Goal: Transaction & Acquisition: Purchase product/service

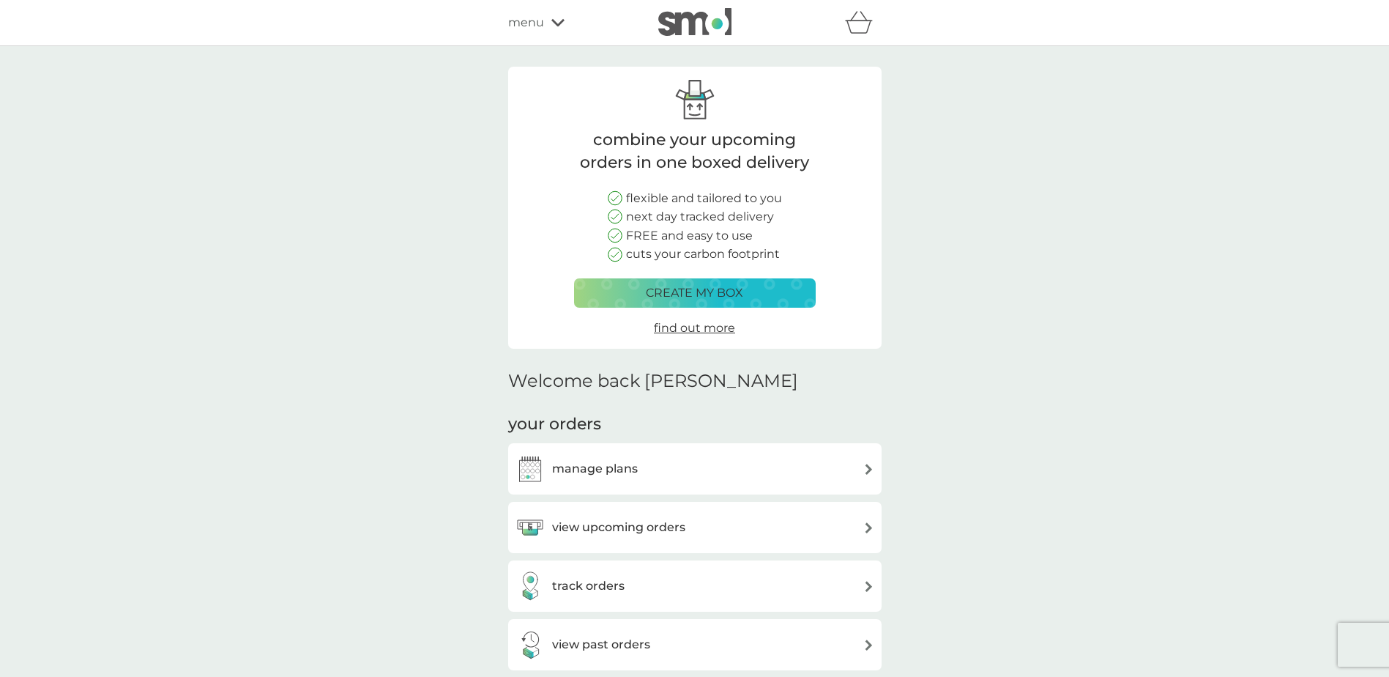
click at [556, 19] on icon at bounding box center [557, 22] width 13 height 9
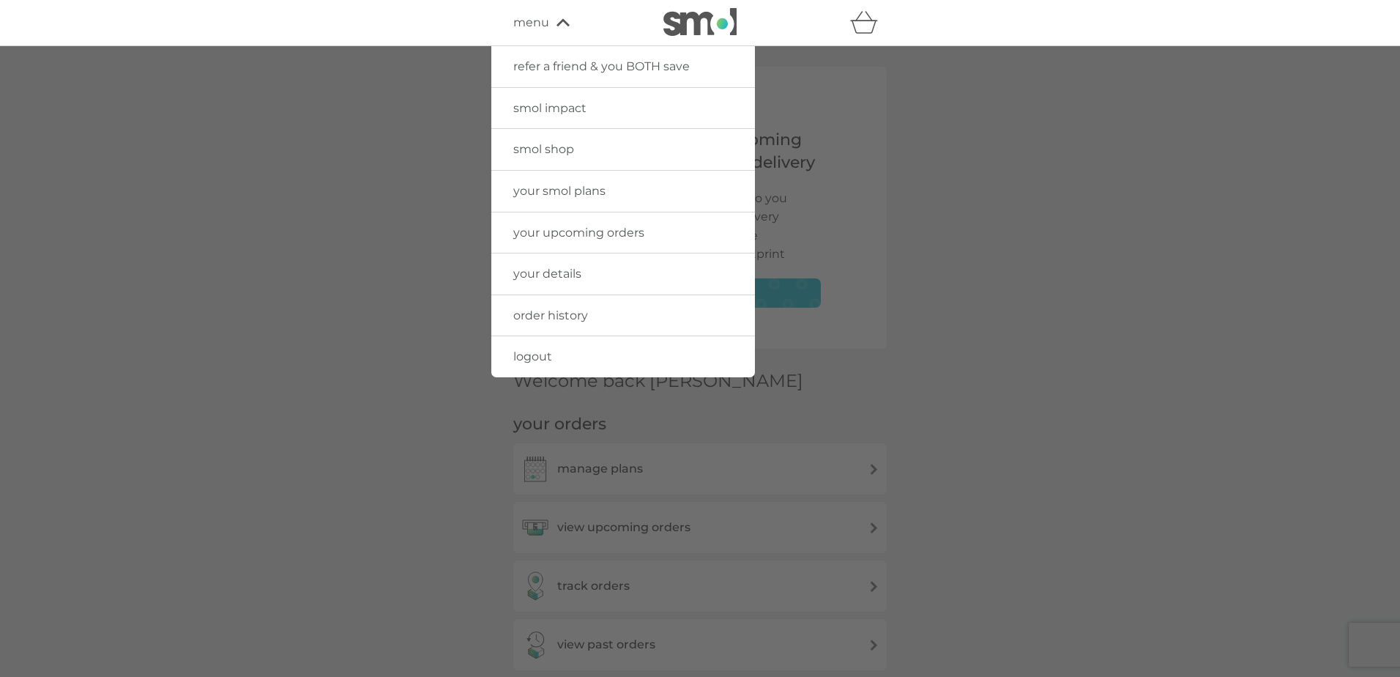
click at [1103, 181] on div at bounding box center [700, 384] width 1400 height 677
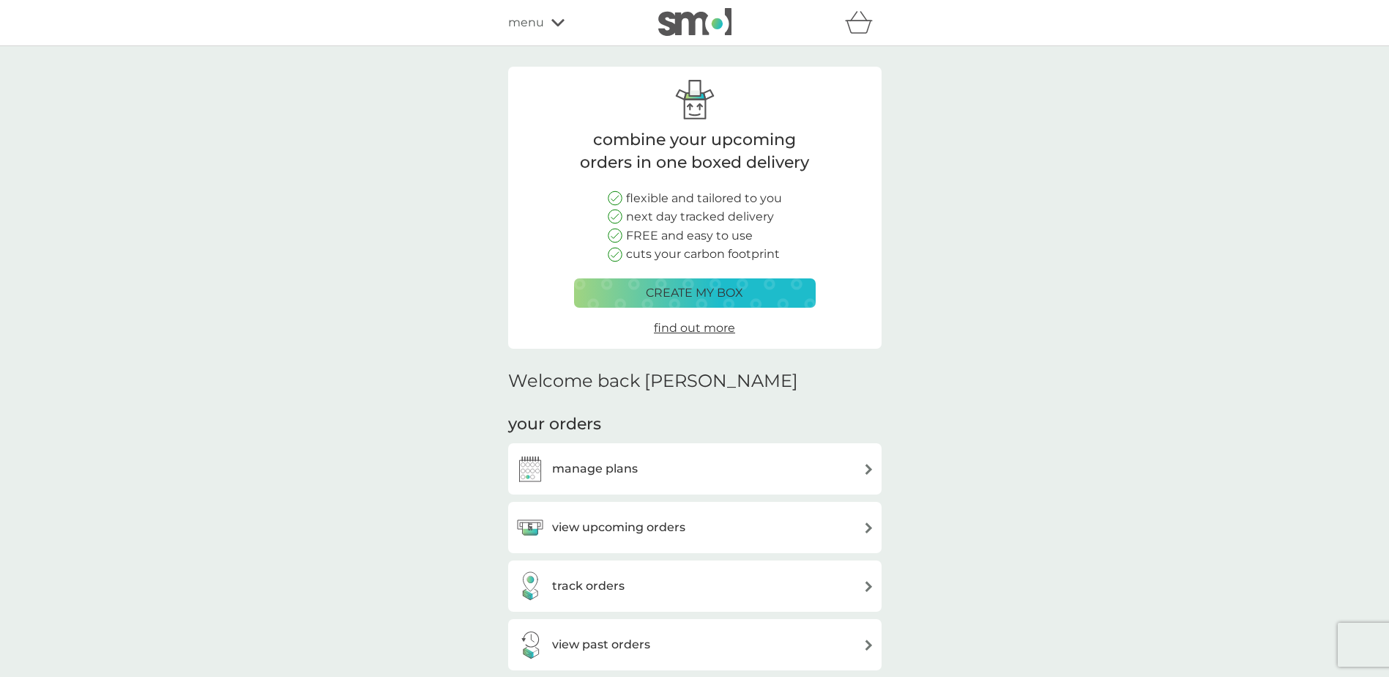
click at [535, 26] on span "menu" at bounding box center [526, 22] width 36 height 19
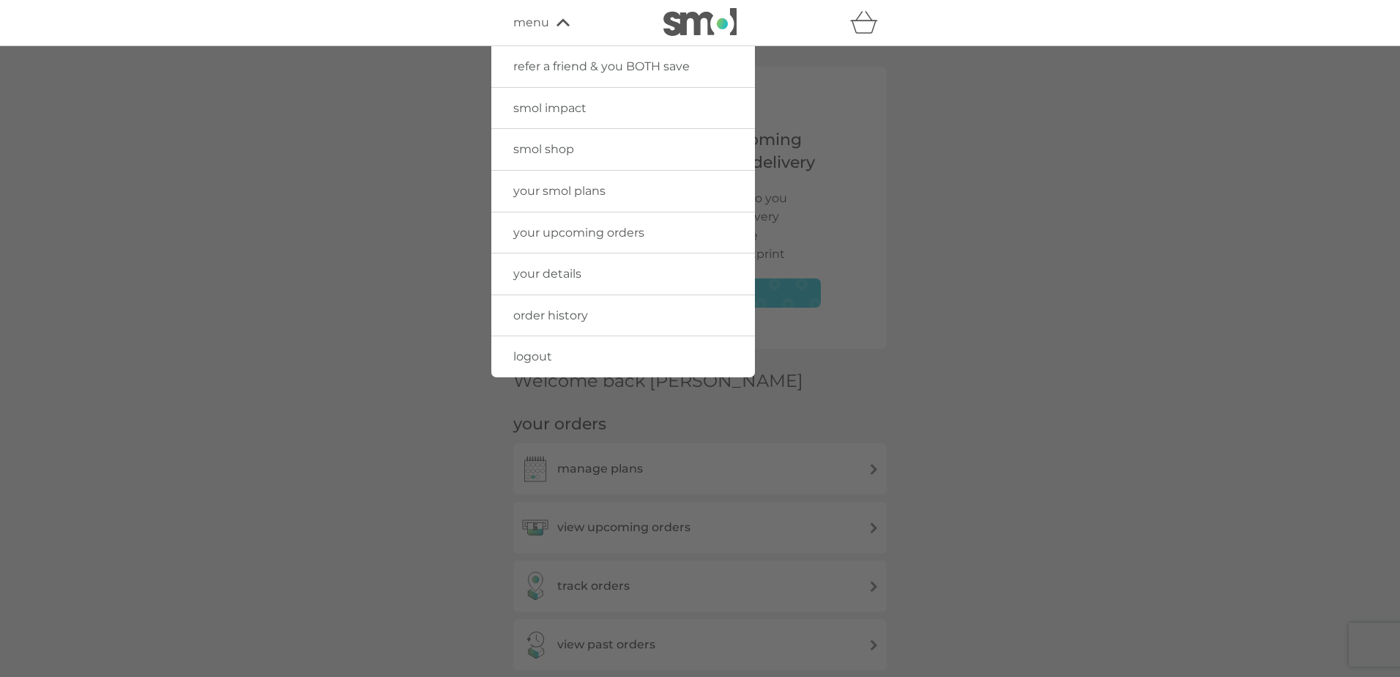
click at [552, 150] on span "smol shop" at bounding box center [543, 149] width 61 height 14
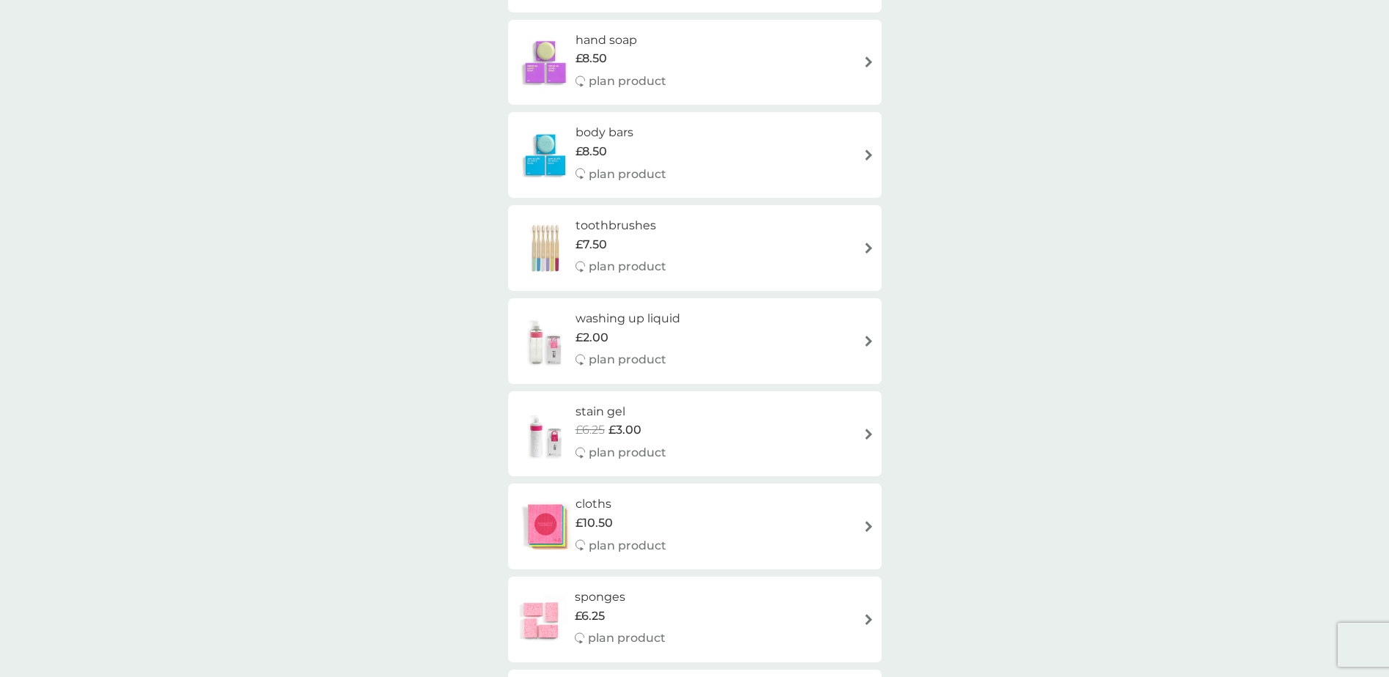
scroll to position [1318, 0]
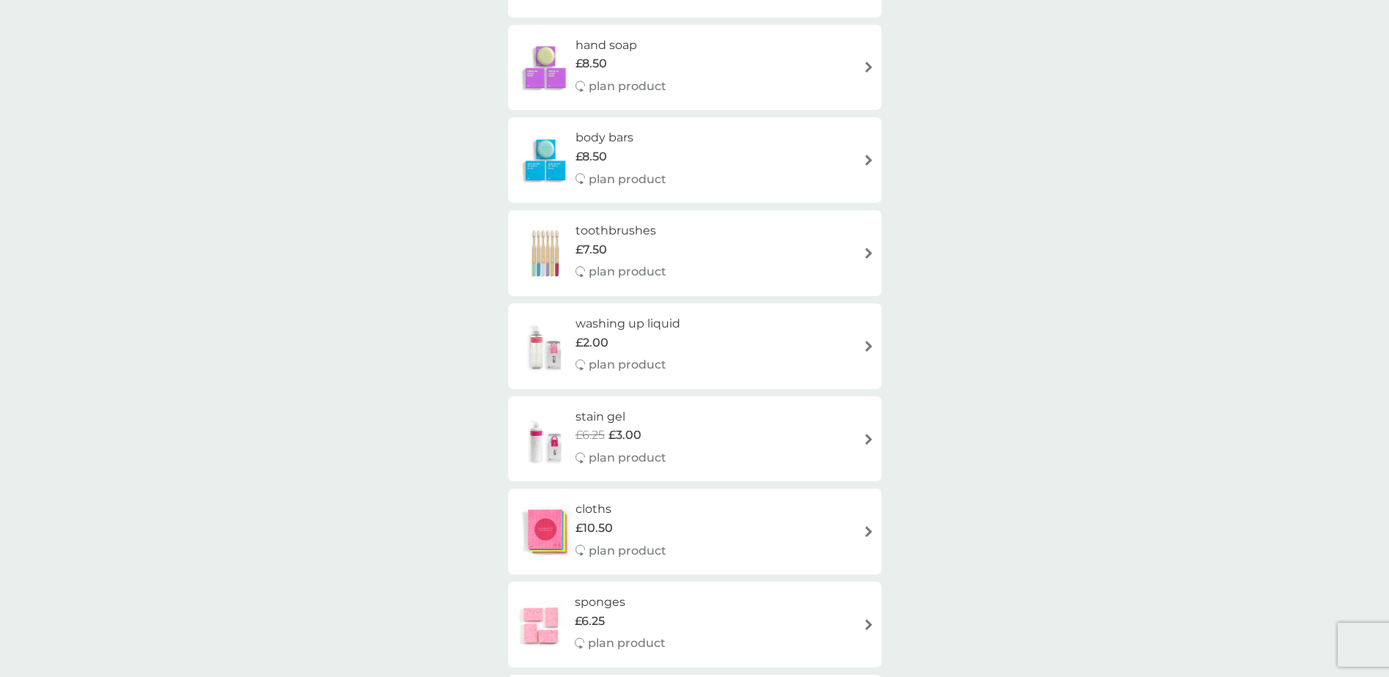
click at [751, 259] on div "toothbrushes £7.50 plan product" at bounding box center [695, 253] width 359 height 64
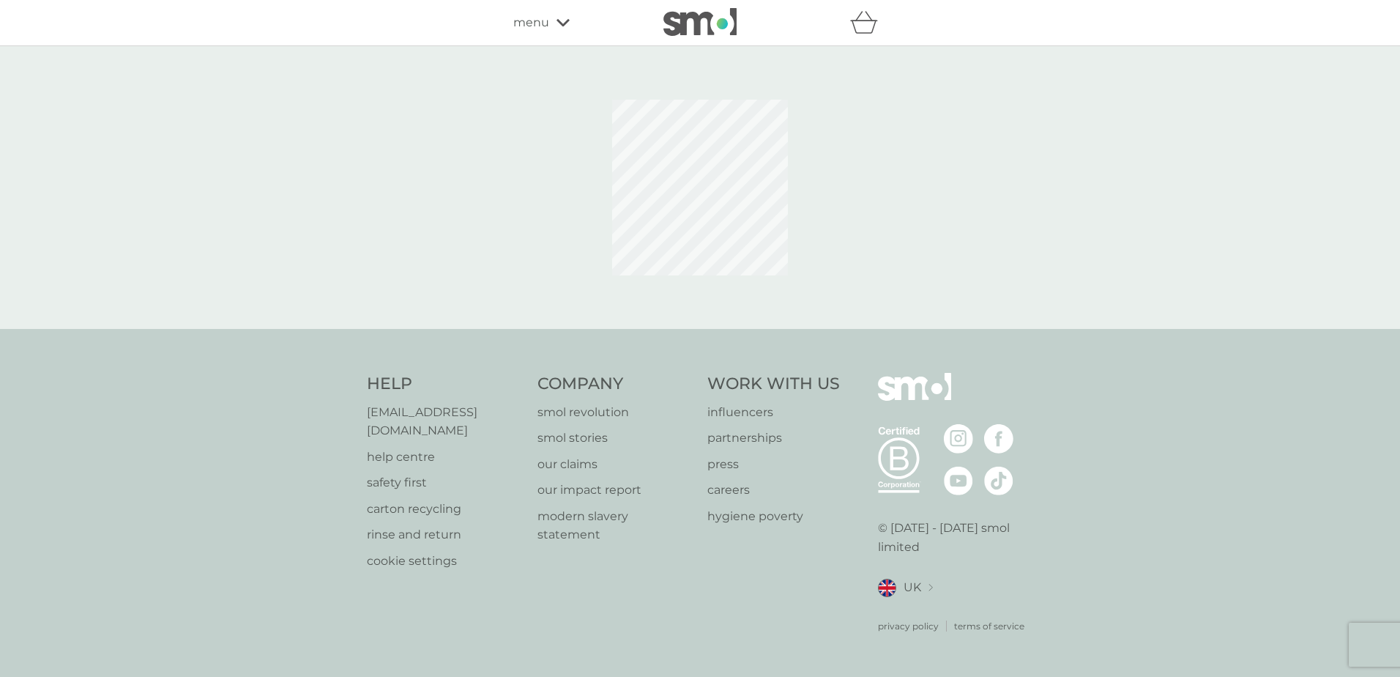
select select "119"
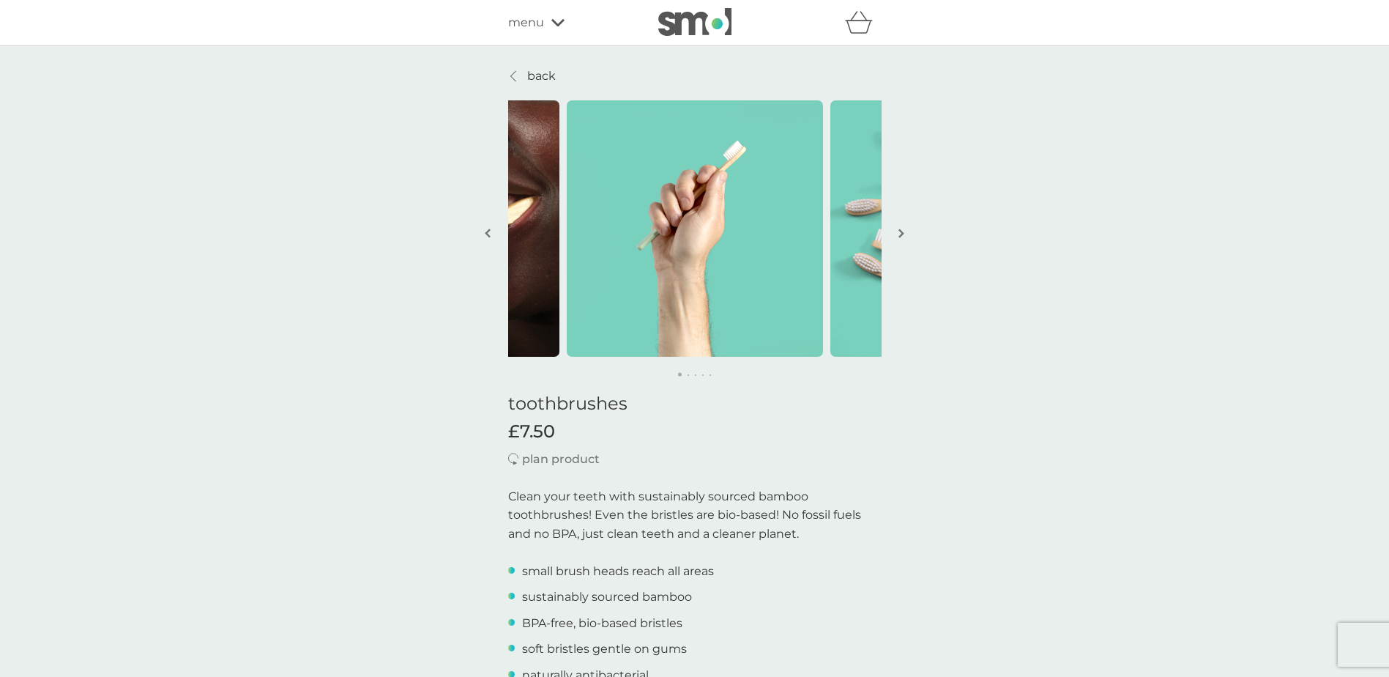
click at [900, 228] on img "button" at bounding box center [902, 233] width 6 height 11
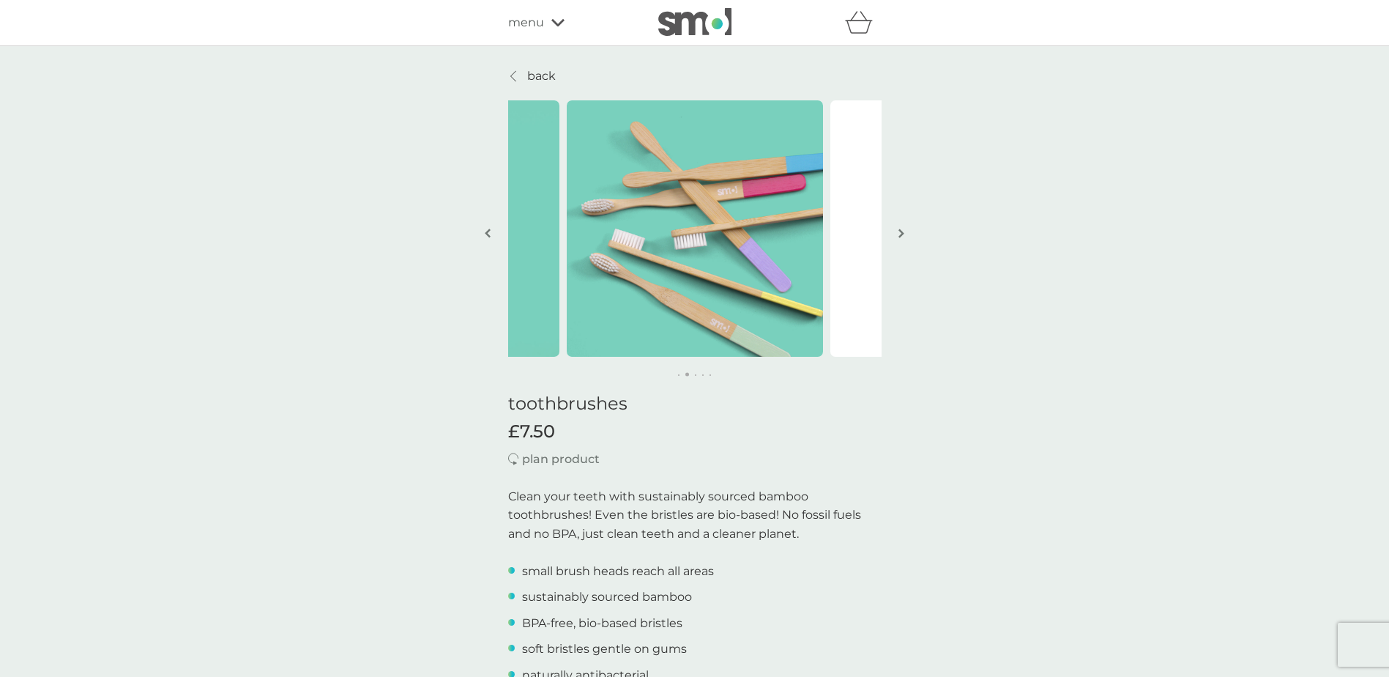
click at [900, 228] on img "button" at bounding box center [902, 233] width 6 height 11
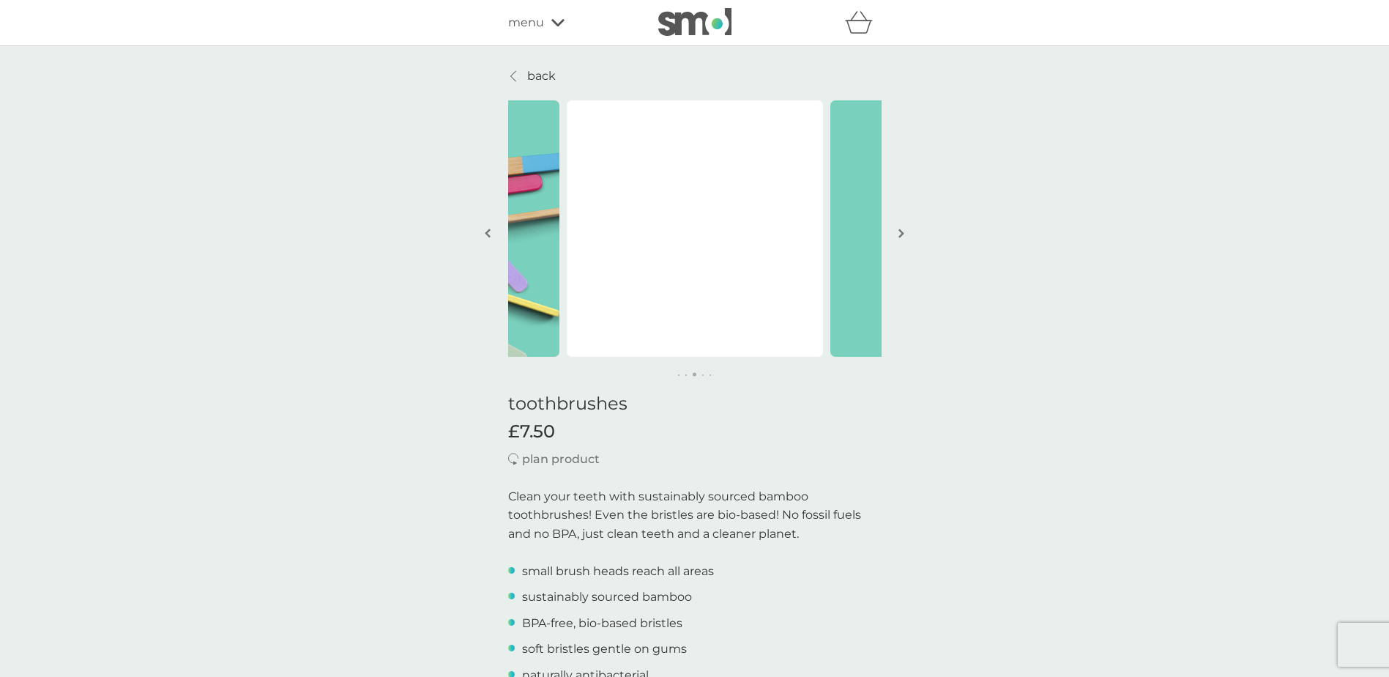
click at [491, 235] on button "button" at bounding box center [488, 234] width 11 height 73
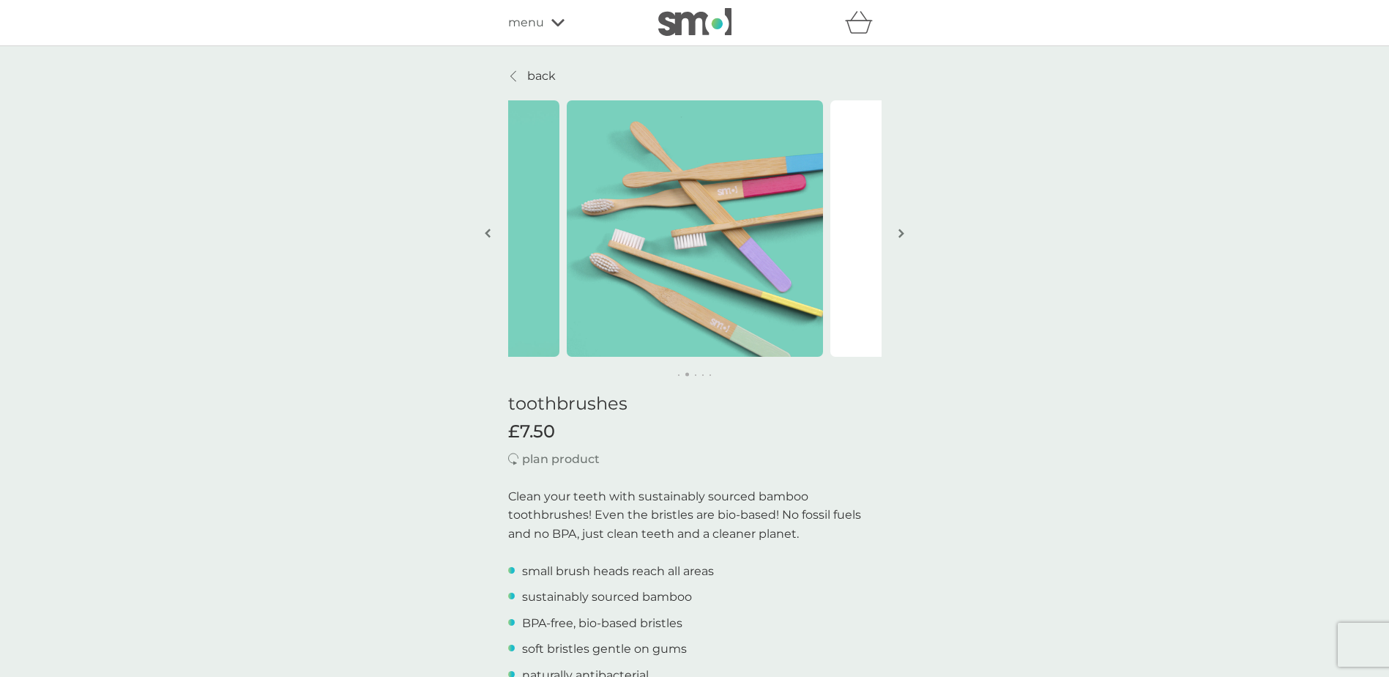
click at [901, 234] on img "button" at bounding box center [902, 233] width 6 height 11
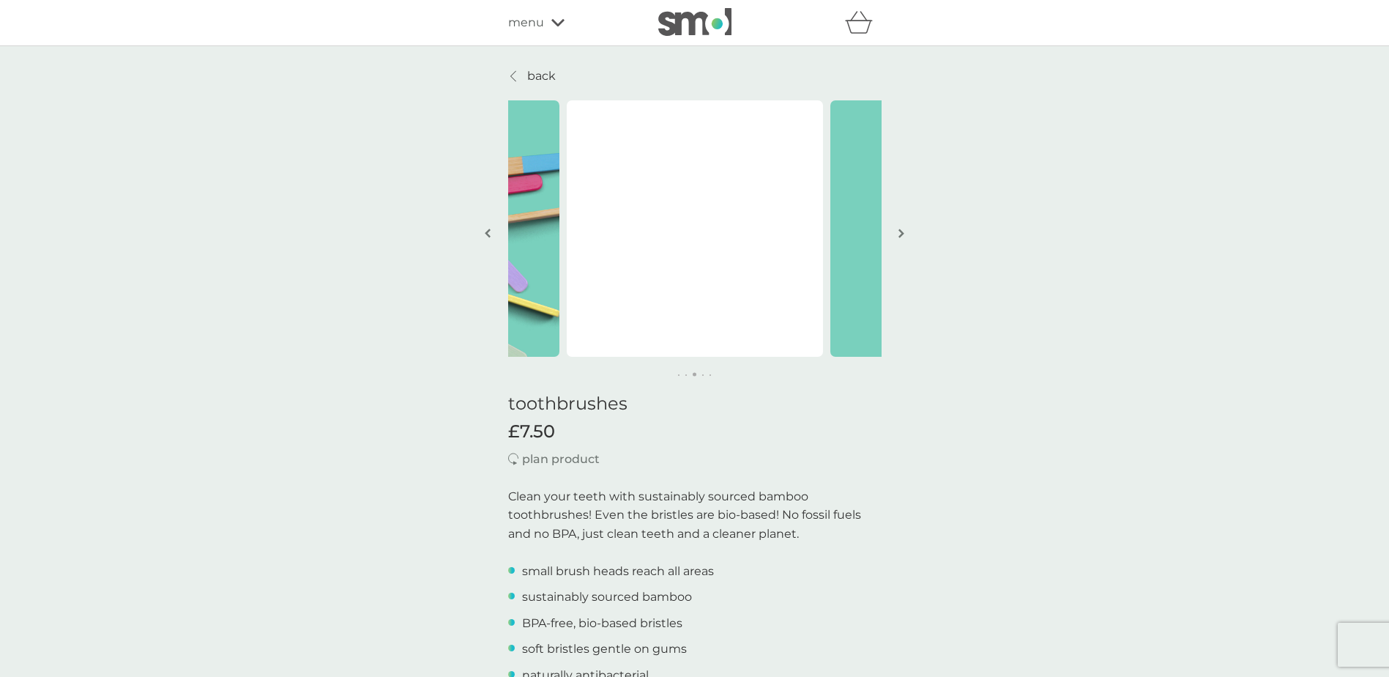
click at [901, 234] on img "button" at bounding box center [902, 233] width 6 height 11
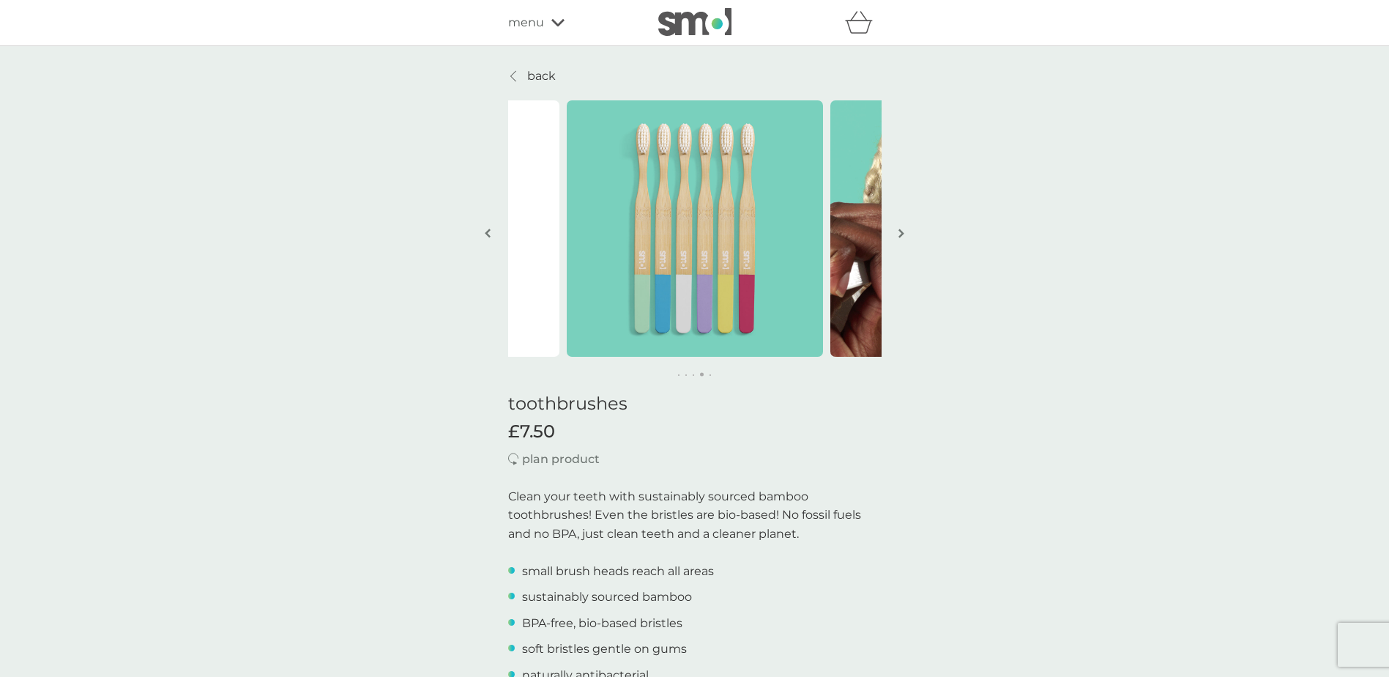
click at [901, 234] on img "button" at bounding box center [902, 233] width 6 height 11
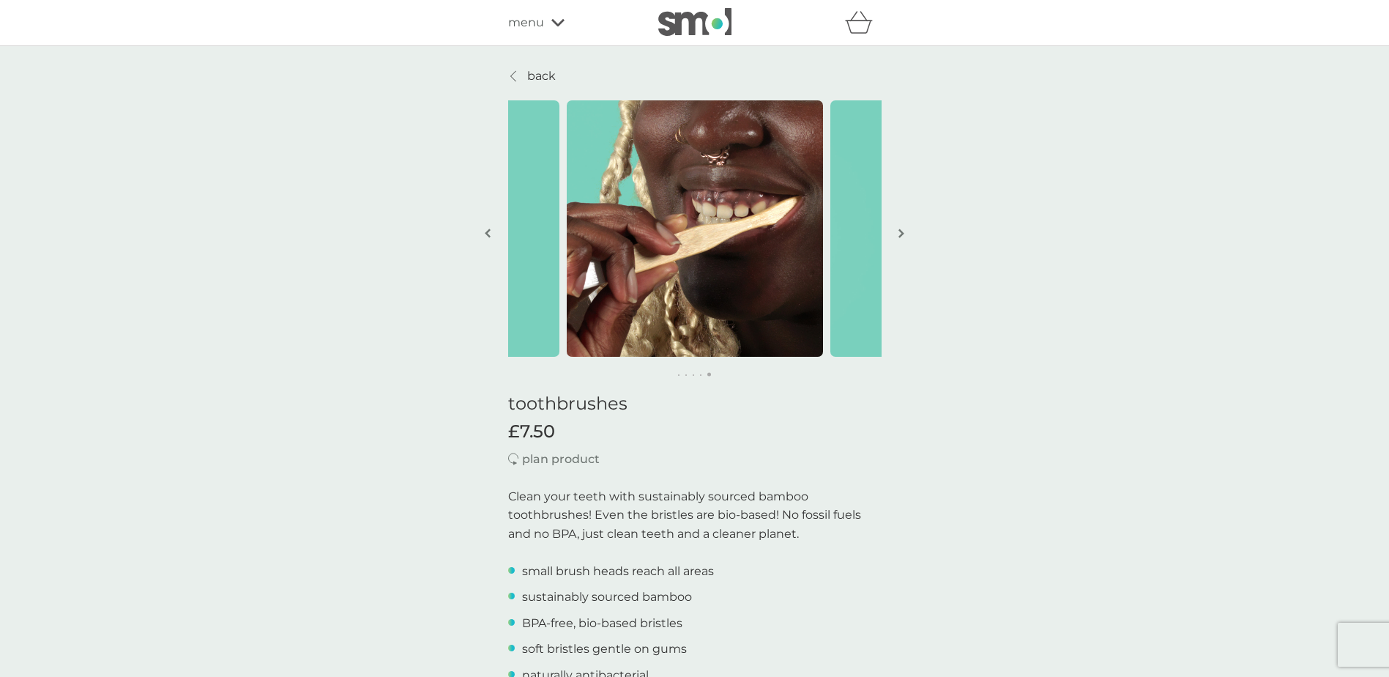
click at [901, 234] on img "button" at bounding box center [902, 233] width 6 height 11
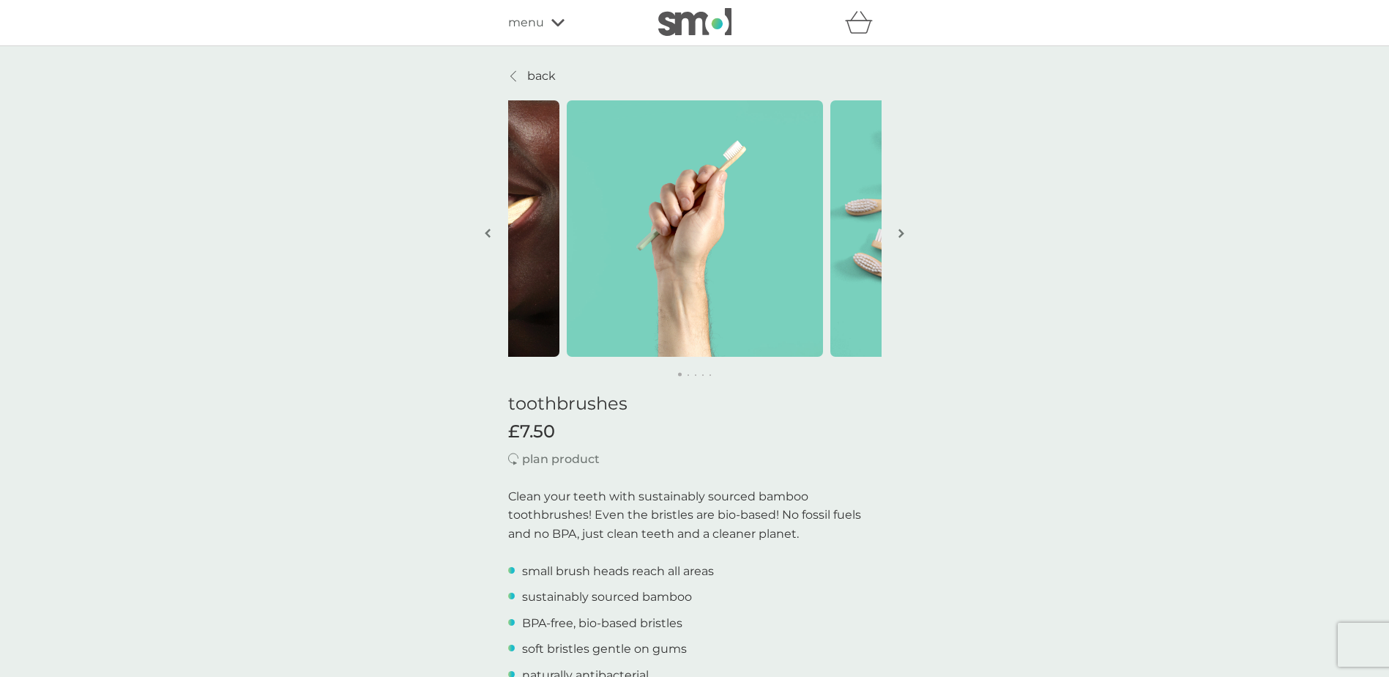
click at [901, 234] on img "button" at bounding box center [902, 233] width 6 height 11
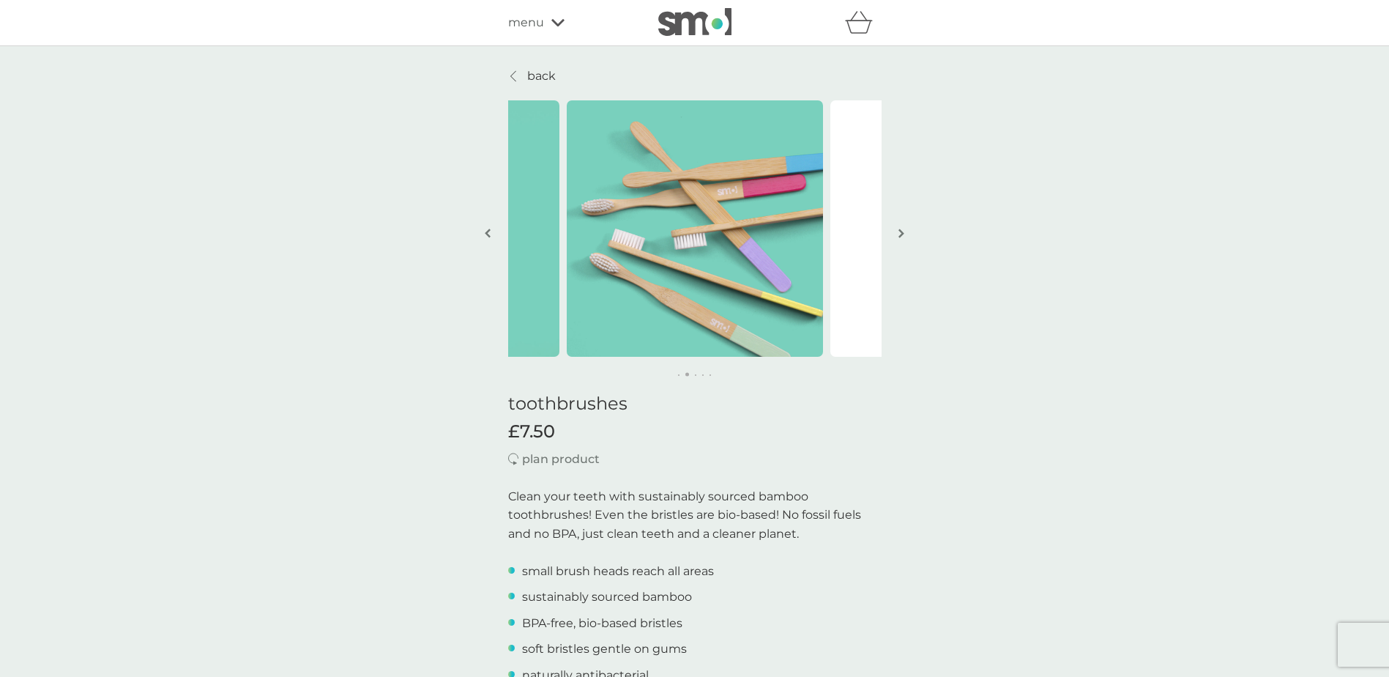
click at [901, 234] on img "button" at bounding box center [902, 233] width 6 height 11
